Goal: Information Seeking & Learning: Learn about a topic

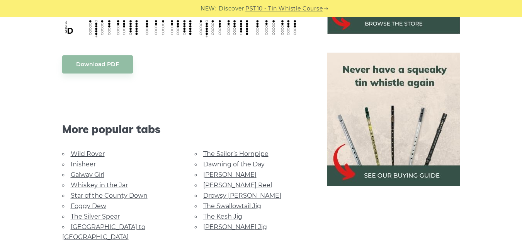
scroll to position [156, 0]
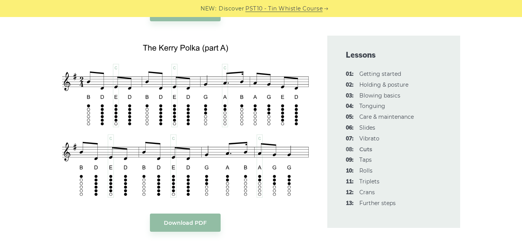
scroll to position [1717, 0]
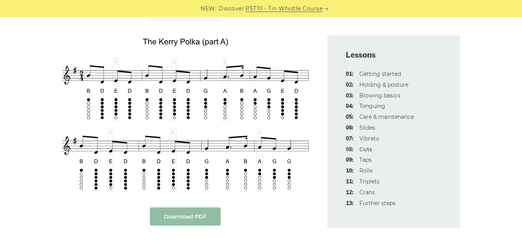
click at [194, 213] on body "NEW: Discover PST10 - Tin Whistle Course Lessons Fingering Charts Tabs & Notes …" at bounding box center [261, 72] width 522 height 3579
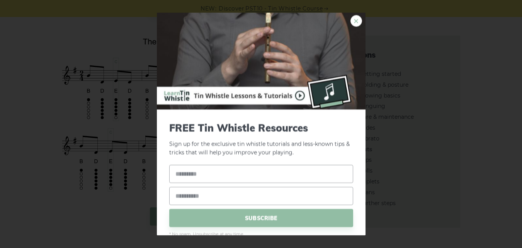
click at [350, 20] on link "×" at bounding box center [356, 21] width 12 height 12
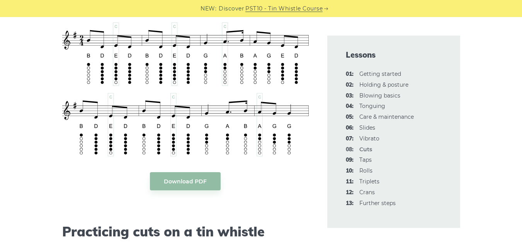
scroll to position [1758, 0]
